Goal: Information Seeking & Learning: Learn about a topic

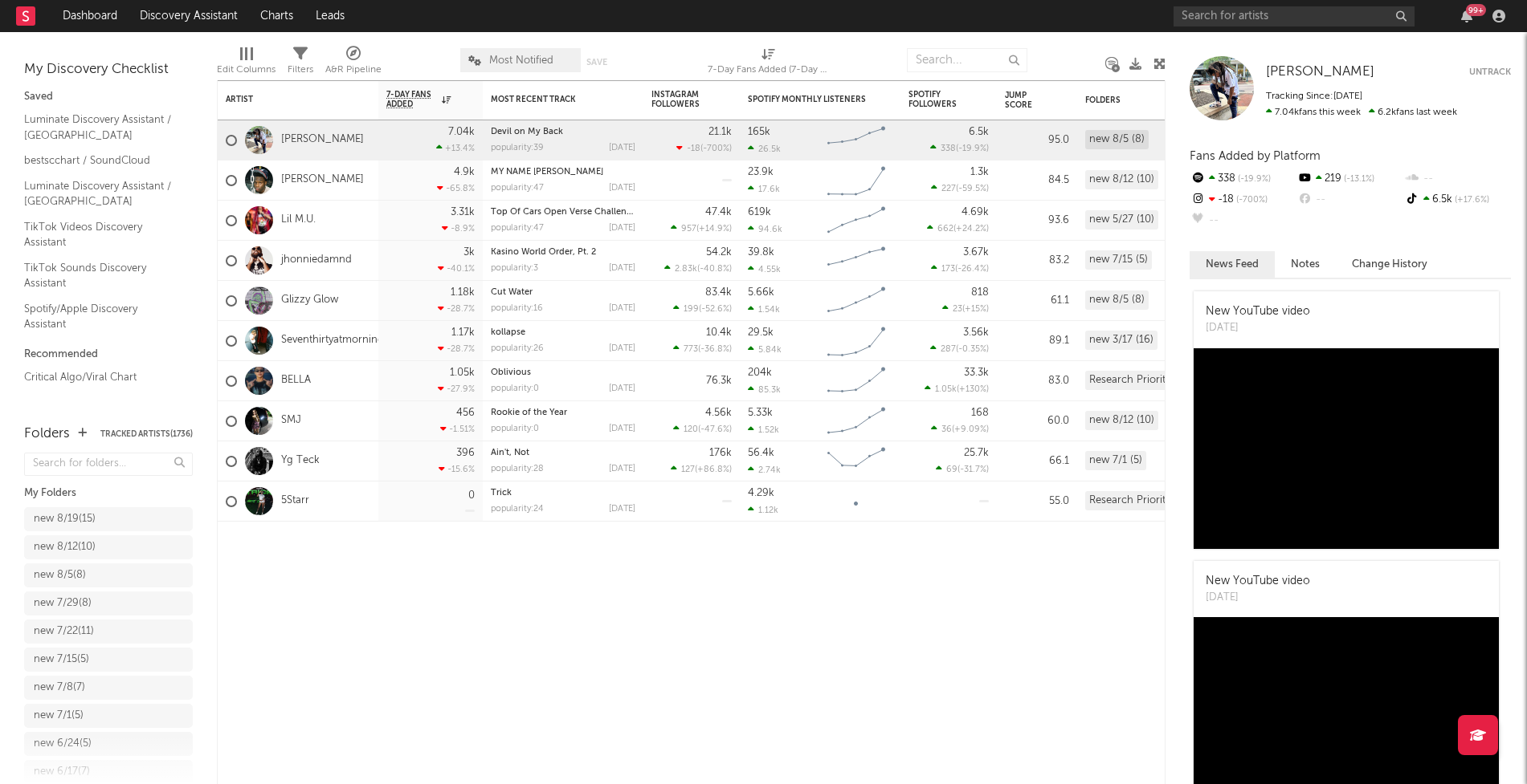
drag, startPoint x: 106, startPoint y: 515, endPoint x: 193, endPoint y: 505, distance: 87.6
click at [106, 515] on div "new 8/19 ( 15 )" at bounding box center [93, 519] width 118 height 19
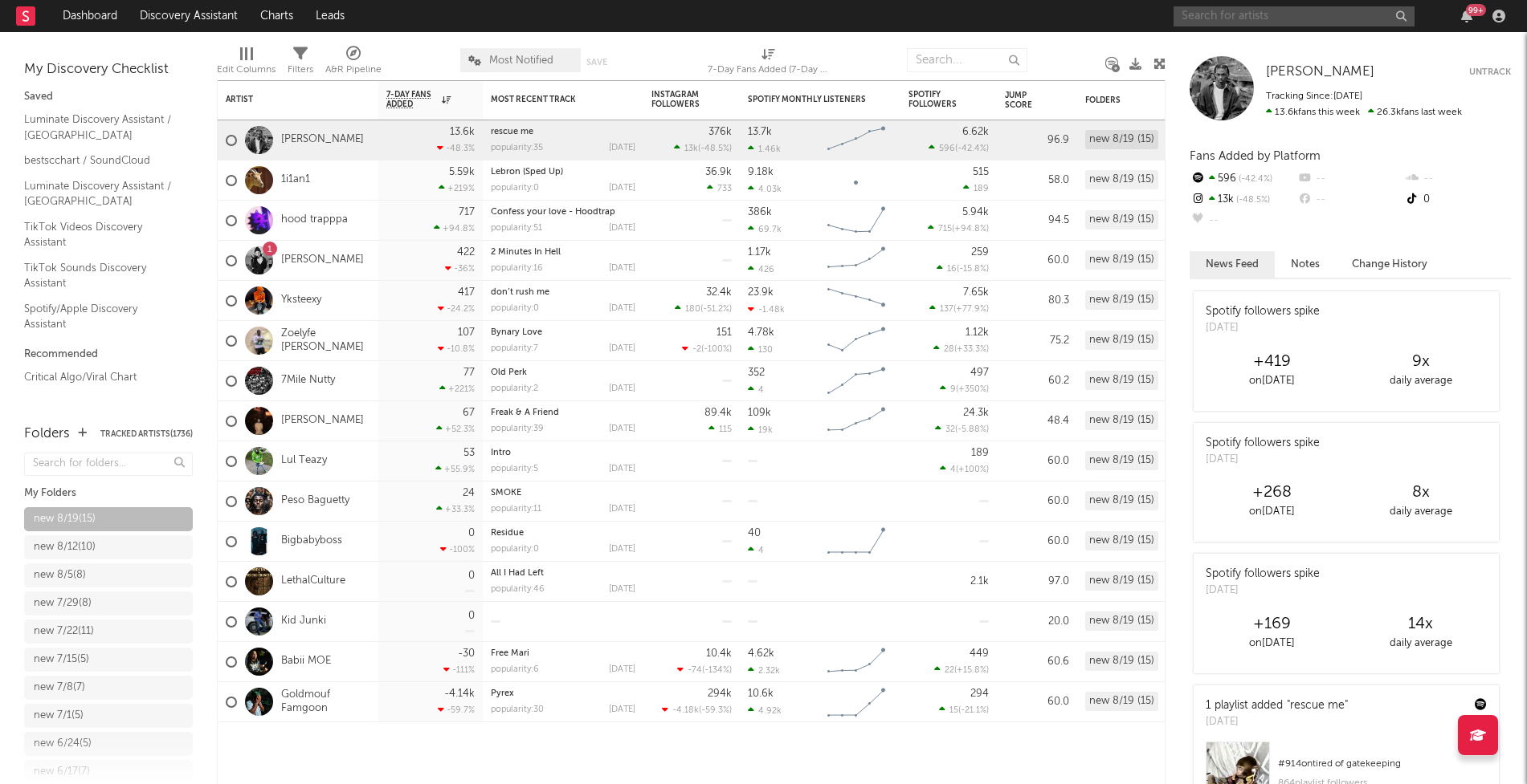
click at [1217, 19] on input "text" at bounding box center [1294, 16] width 241 height 20
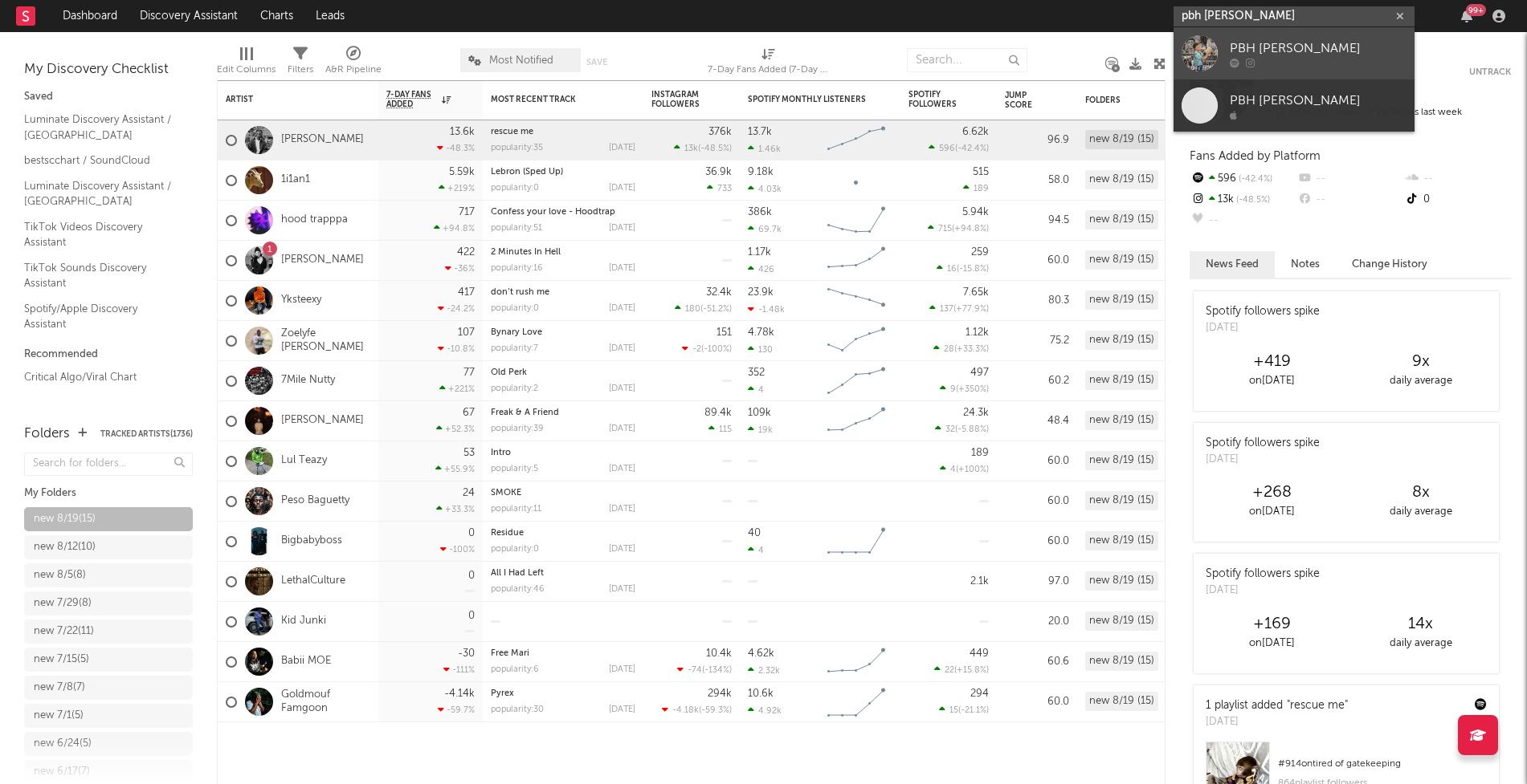
type input "pbh [PERSON_NAME]"
click at [1210, 53] on div at bounding box center [1199, 53] width 36 height 36
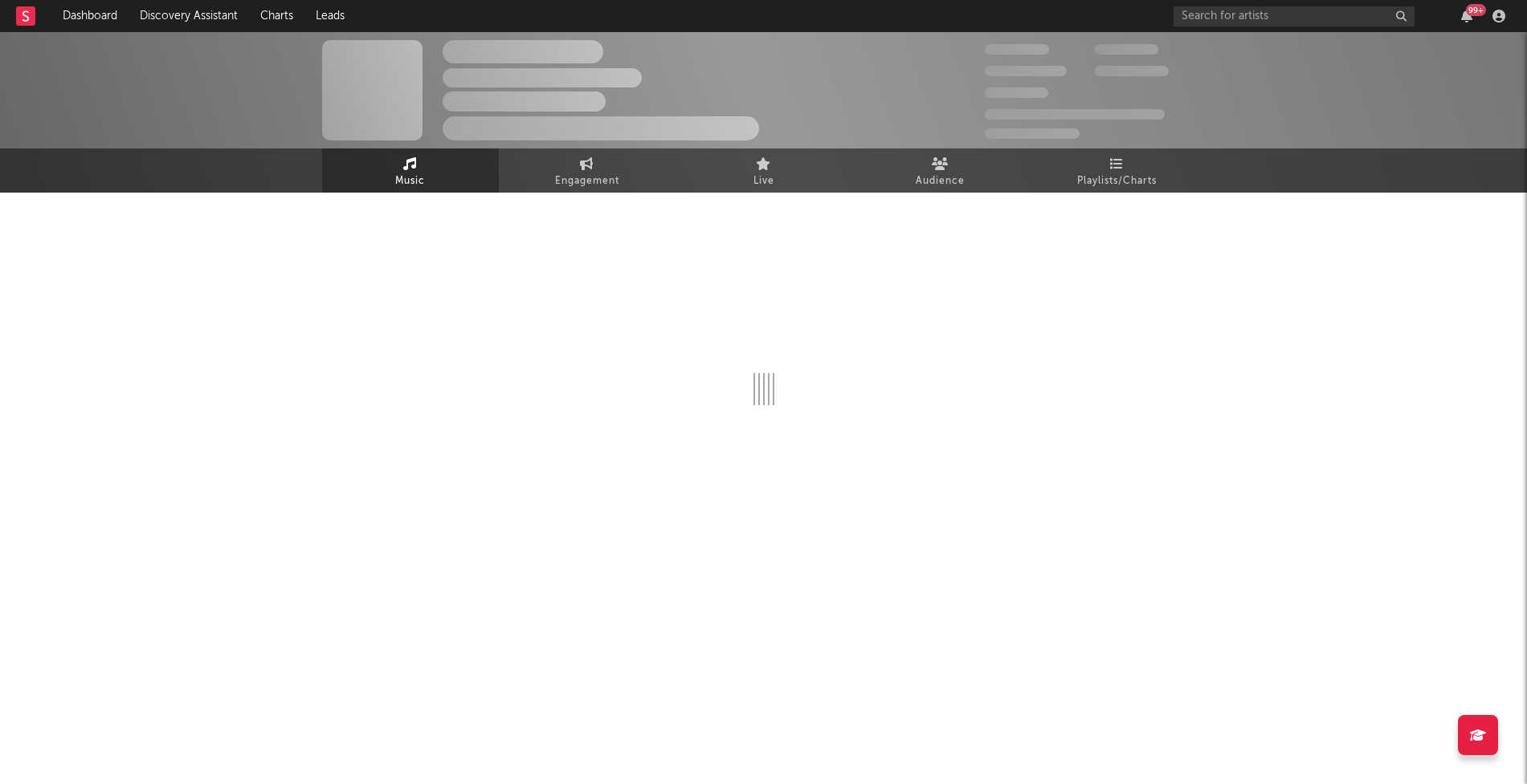
select select "1w"
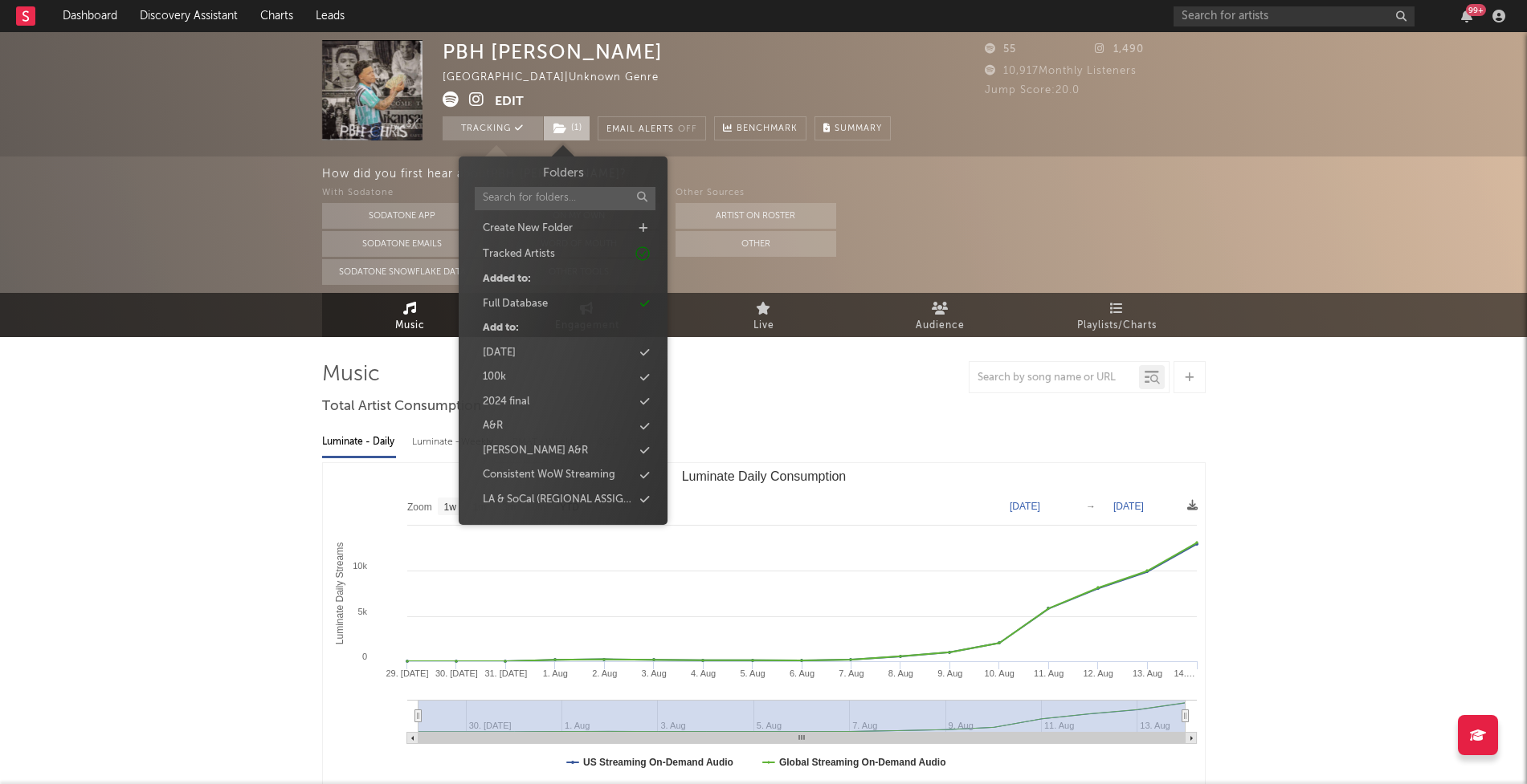
click at [574, 131] on span "( 1 )" at bounding box center [567, 129] width 48 height 24
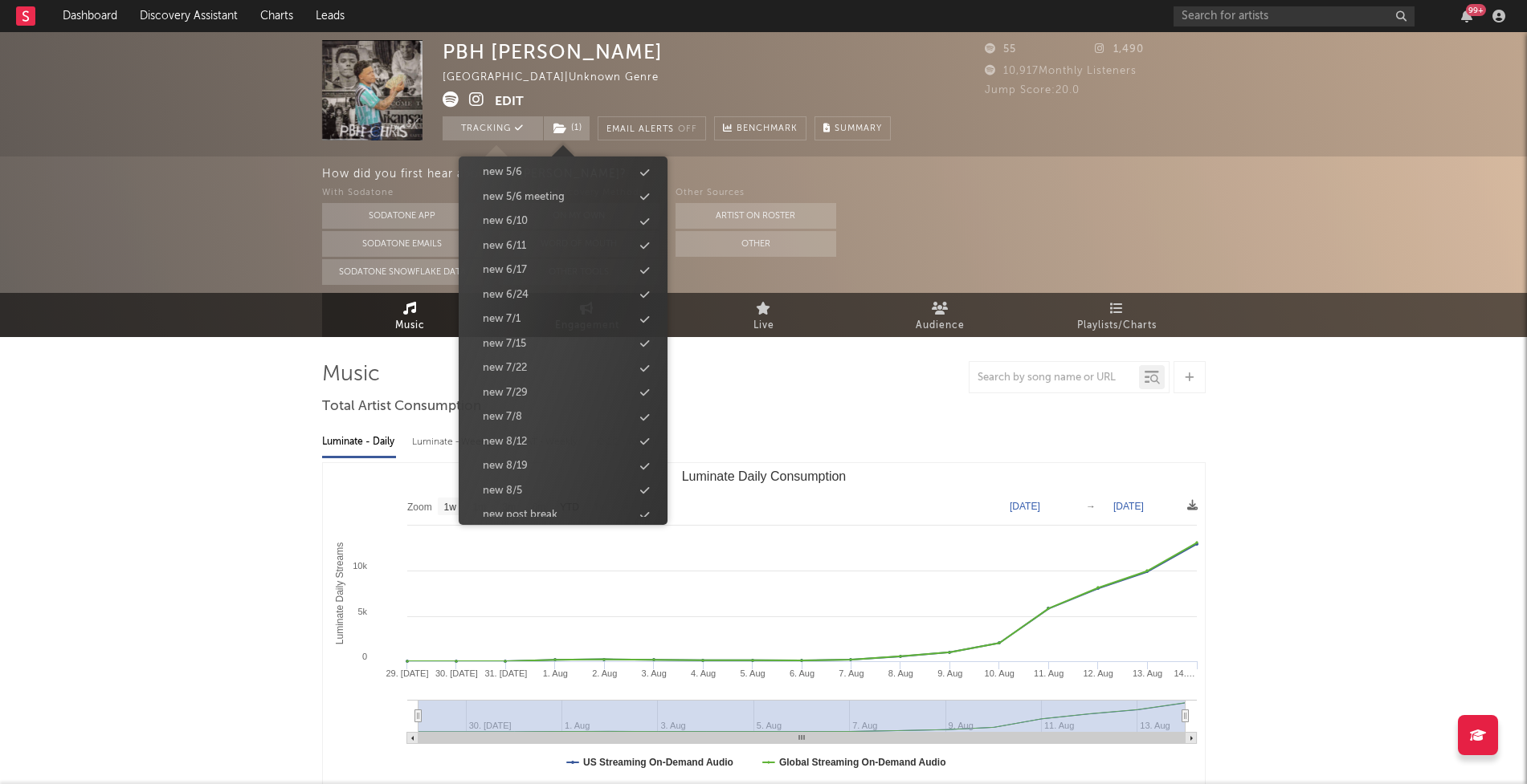
scroll to position [1465, 0]
click at [530, 375] on div "new 8/19" at bounding box center [562, 380] width 184 height 21
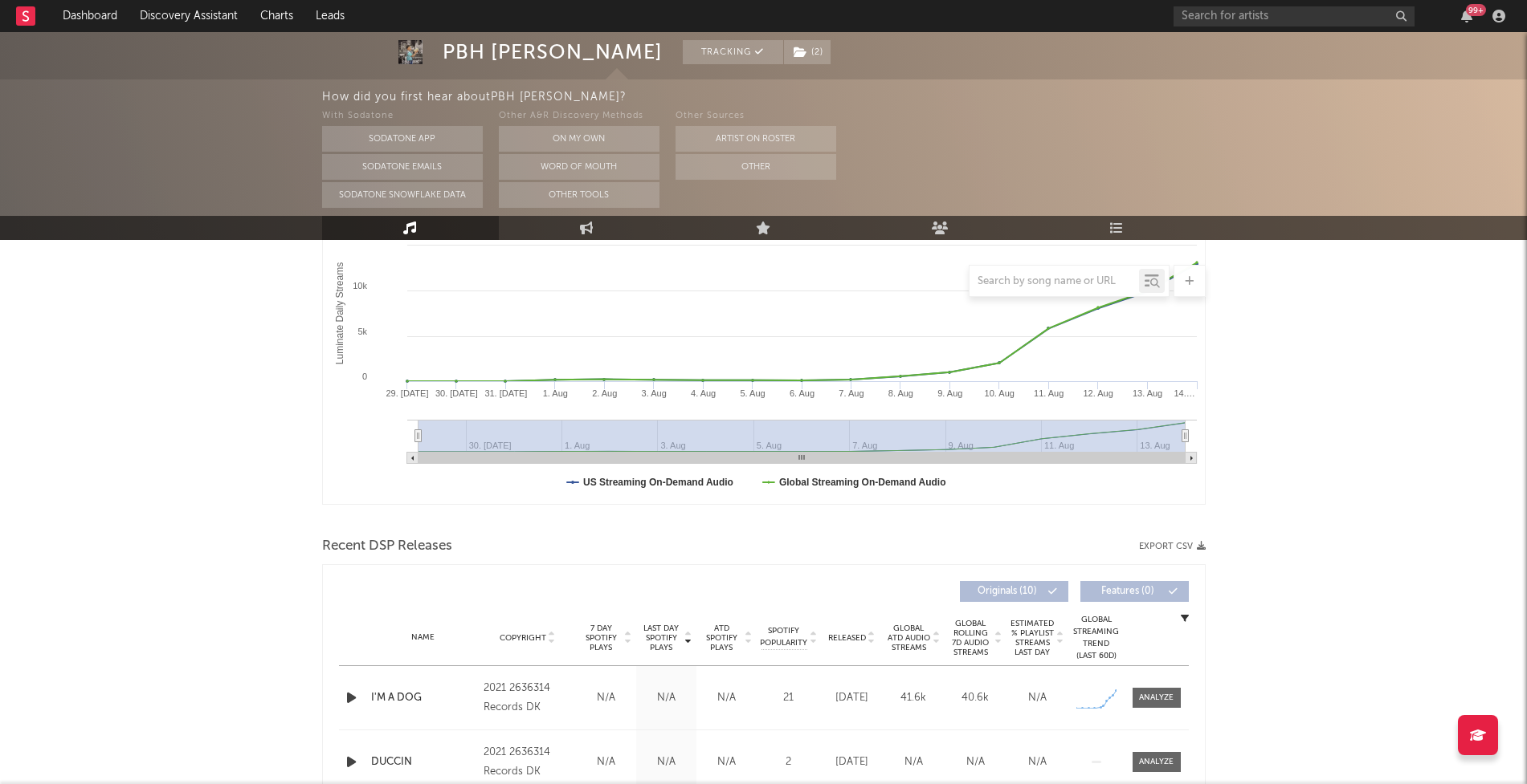
scroll to position [284, 0]
